Goal: Task Accomplishment & Management: Manage account settings

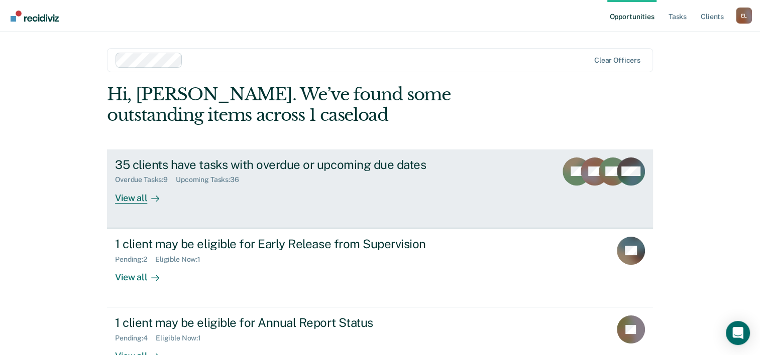
click at [219, 166] on div "35 clients have tasks with overdue or upcoming due dates" at bounding box center [291, 165] width 352 height 15
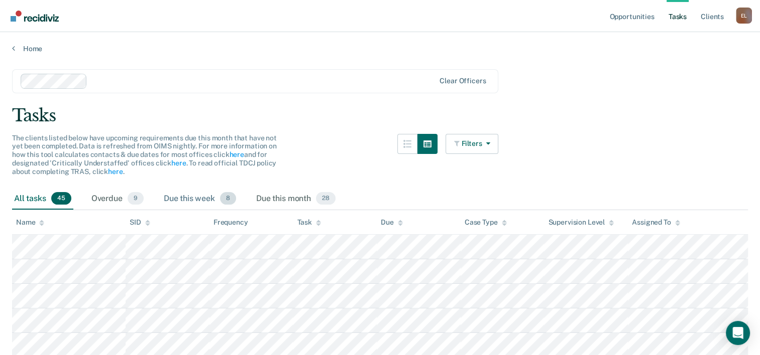
click at [183, 200] on div "Due this week 8" at bounding box center [200, 199] width 76 height 22
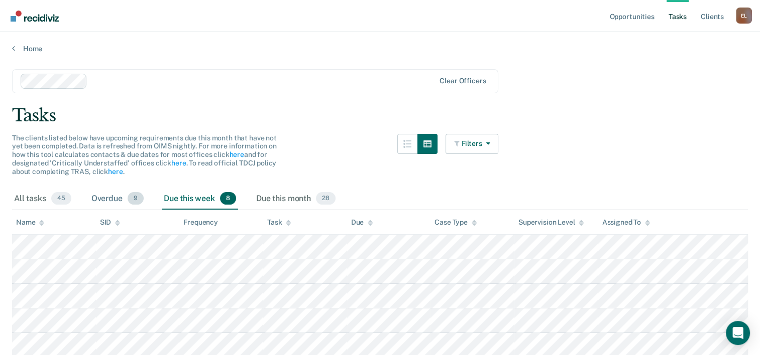
click at [117, 197] on div "Overdue 9" at bounding box center [117, 199] width 56 height 22
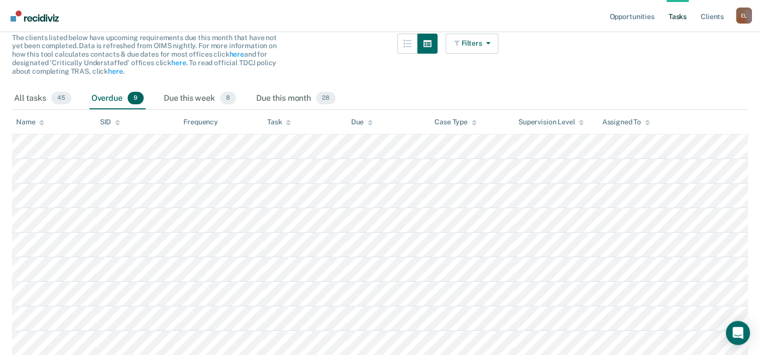
scroll to position [141, 0]
